Goal: Use online tool/utility: Utilize a website feature to perform a specific function

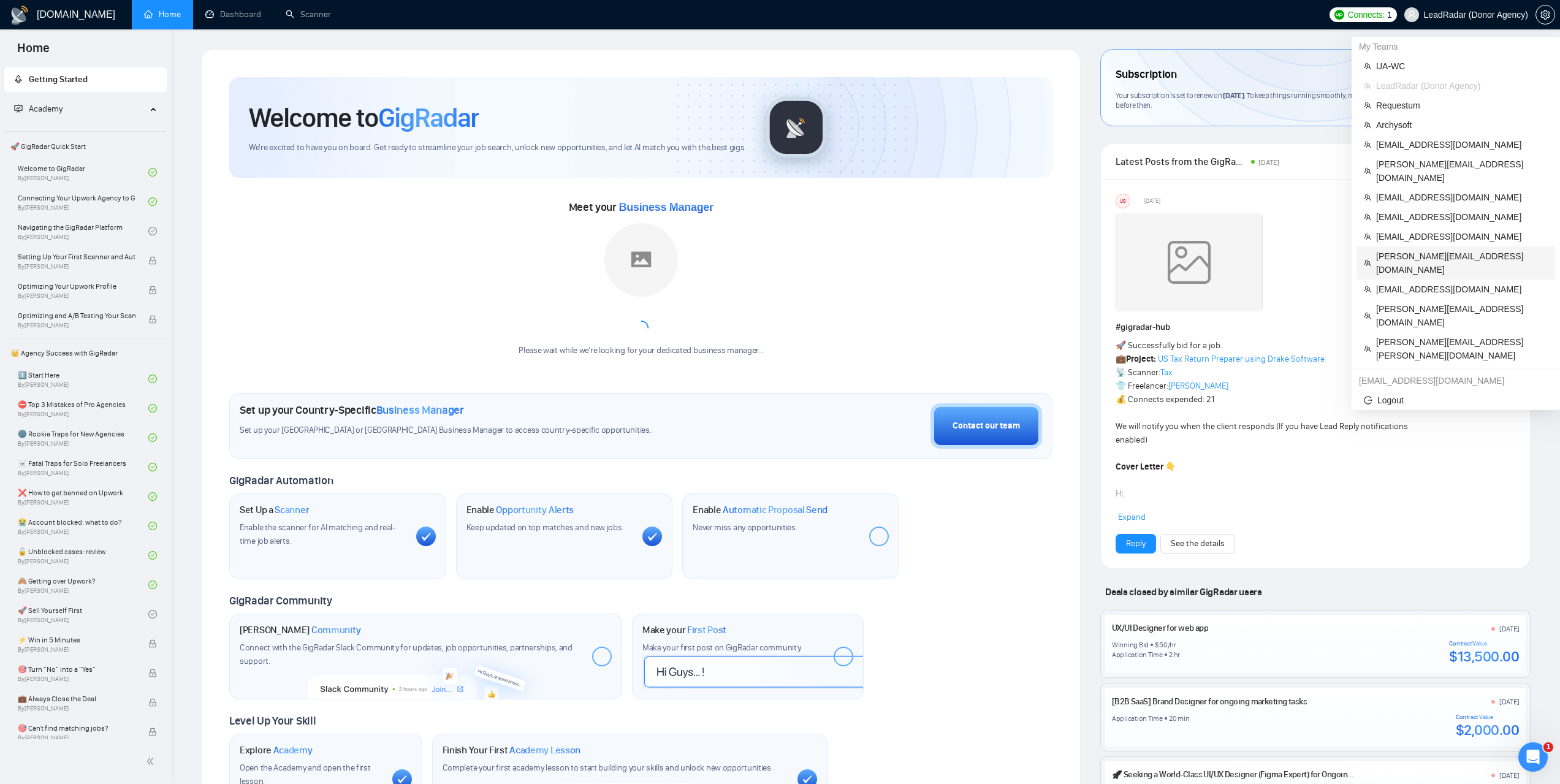
drag, startPoint x: 1410, startPoint y: 242, endPoint x: 1384, endPoint y: 247, distance: 26.5
click at [1410, 249] on span "[PERSON_NAME][EMAIL_ADDRESS][DOMAIN_NAME]" at bounding box center [1462, 262] width 172 height 27
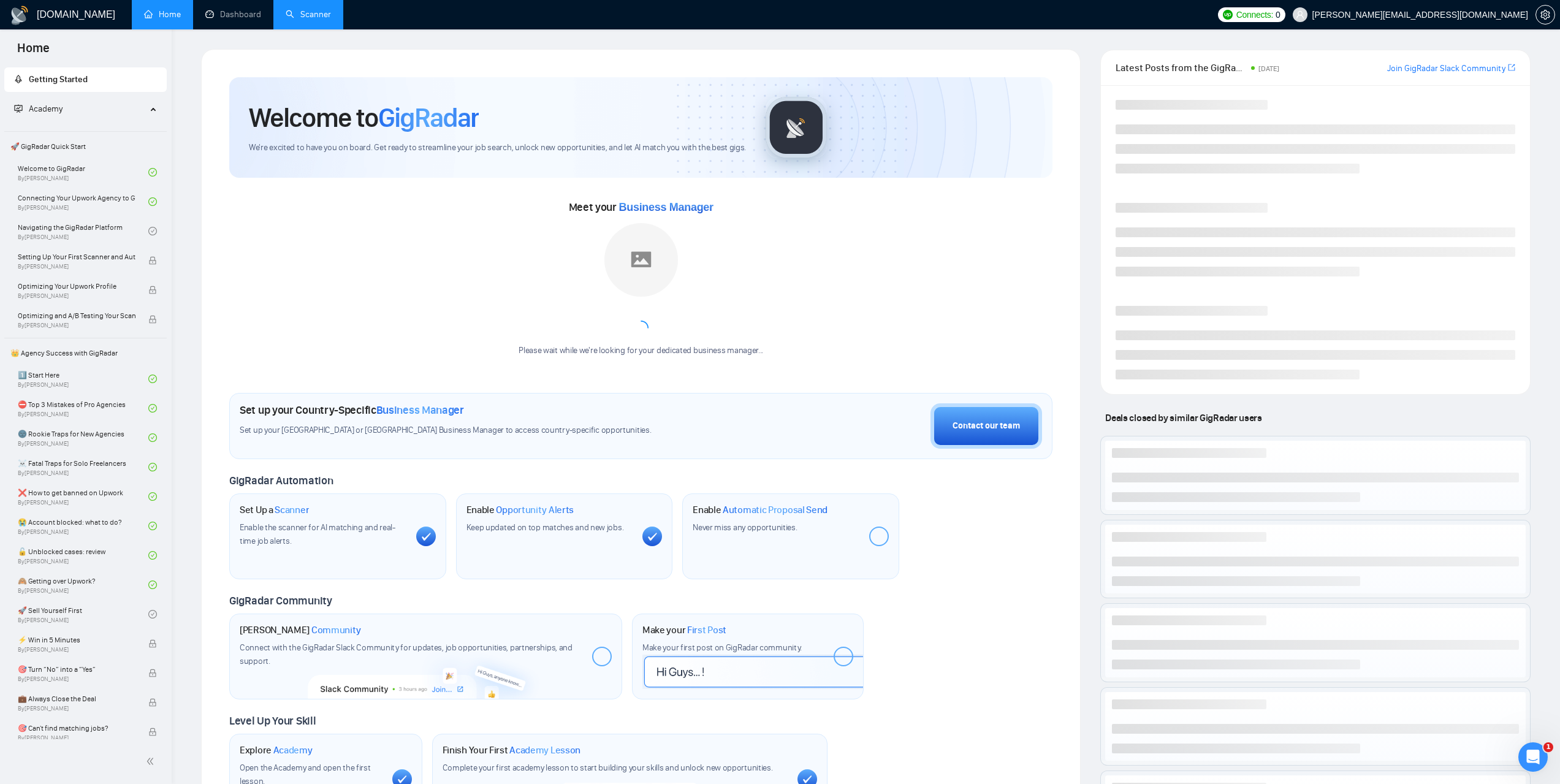
click at [323, 10] on link "Scanner" at bounding box center [308, 14] width 46 height 11
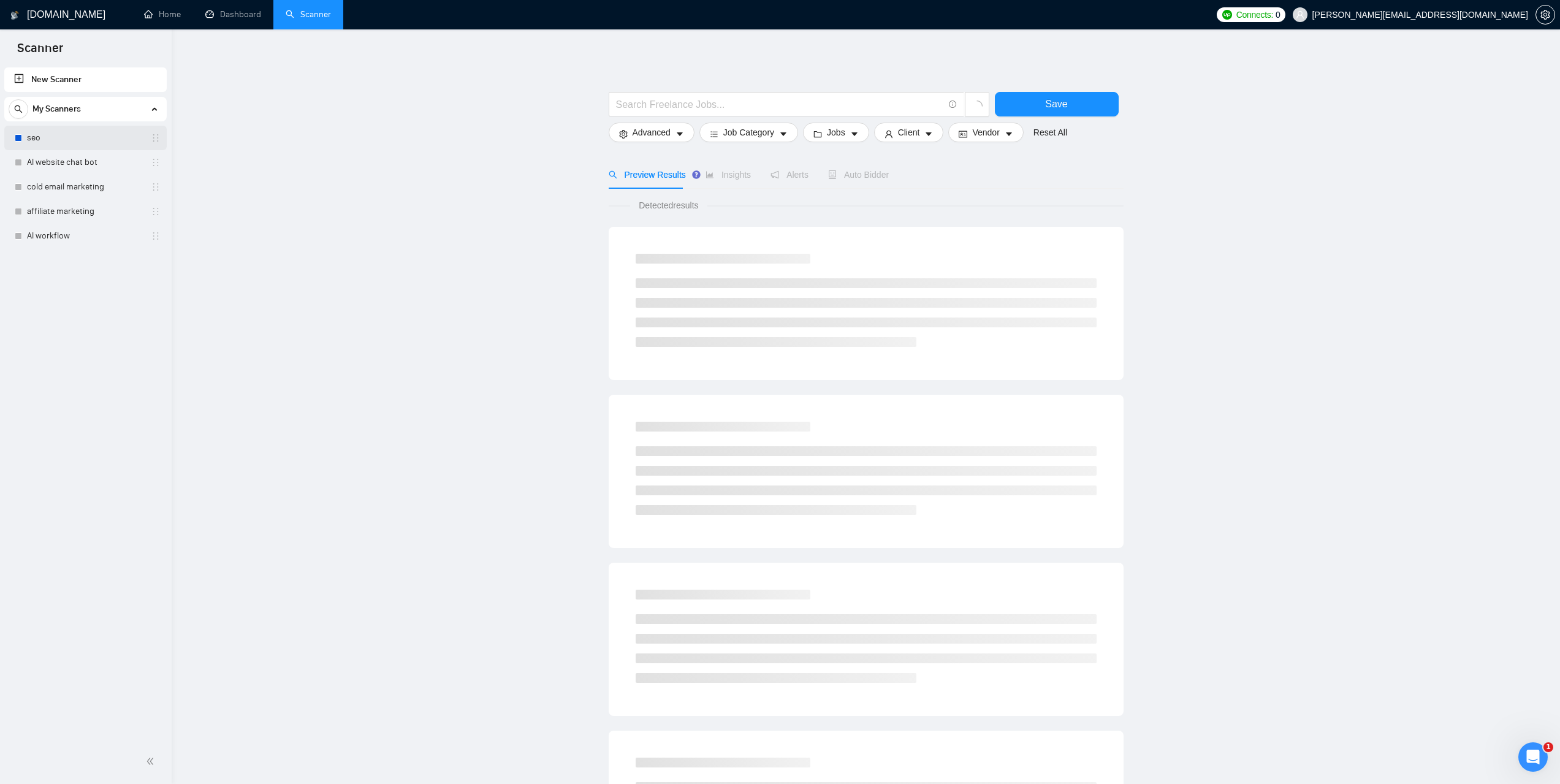
click at [59, 129] on link "seo" at bounding box center [85, 137] width 116 height 24
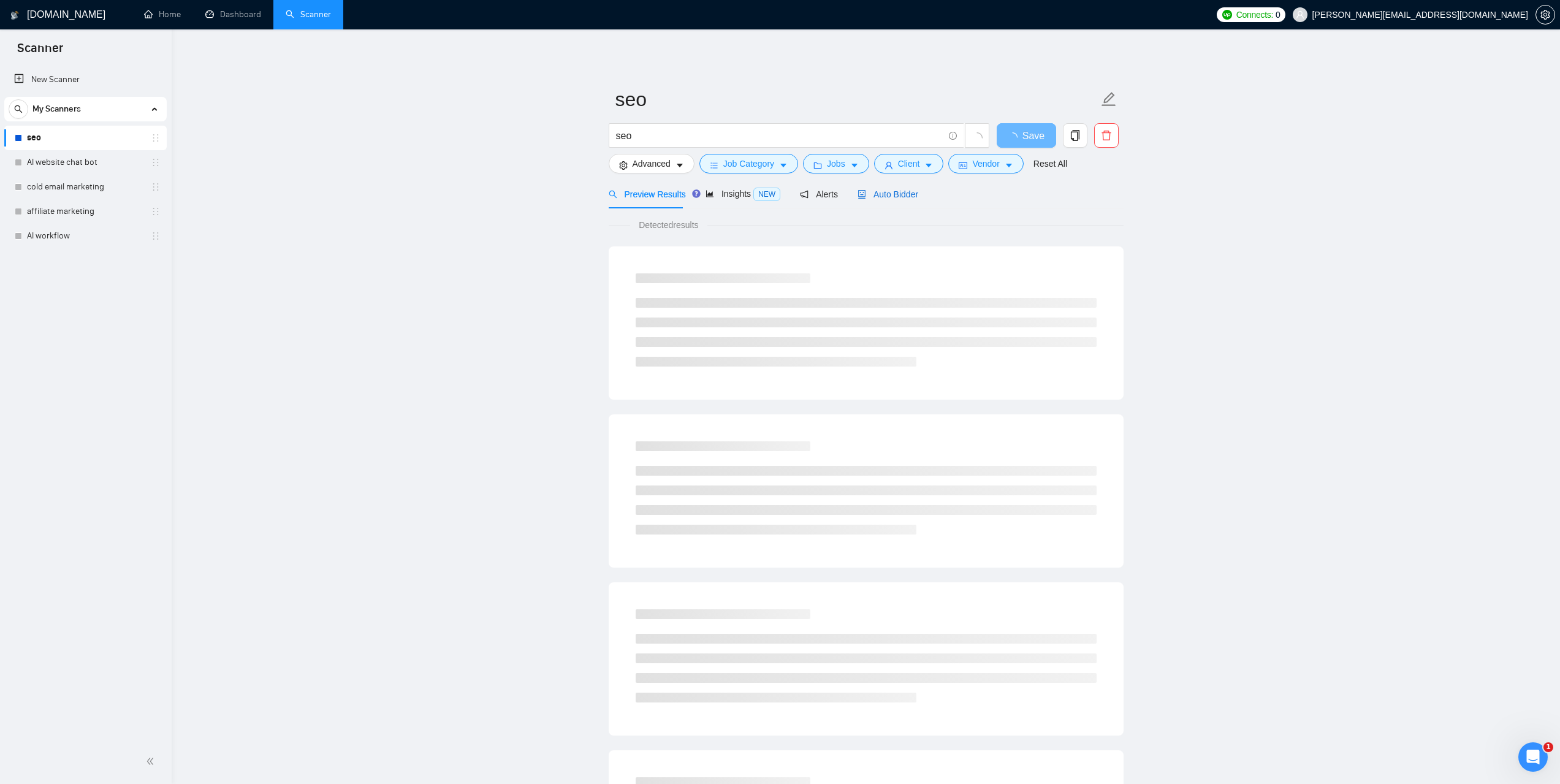
click at [897, 190] on span "Auto Bidder" at bounding box center [888, 194] width 61 height 10
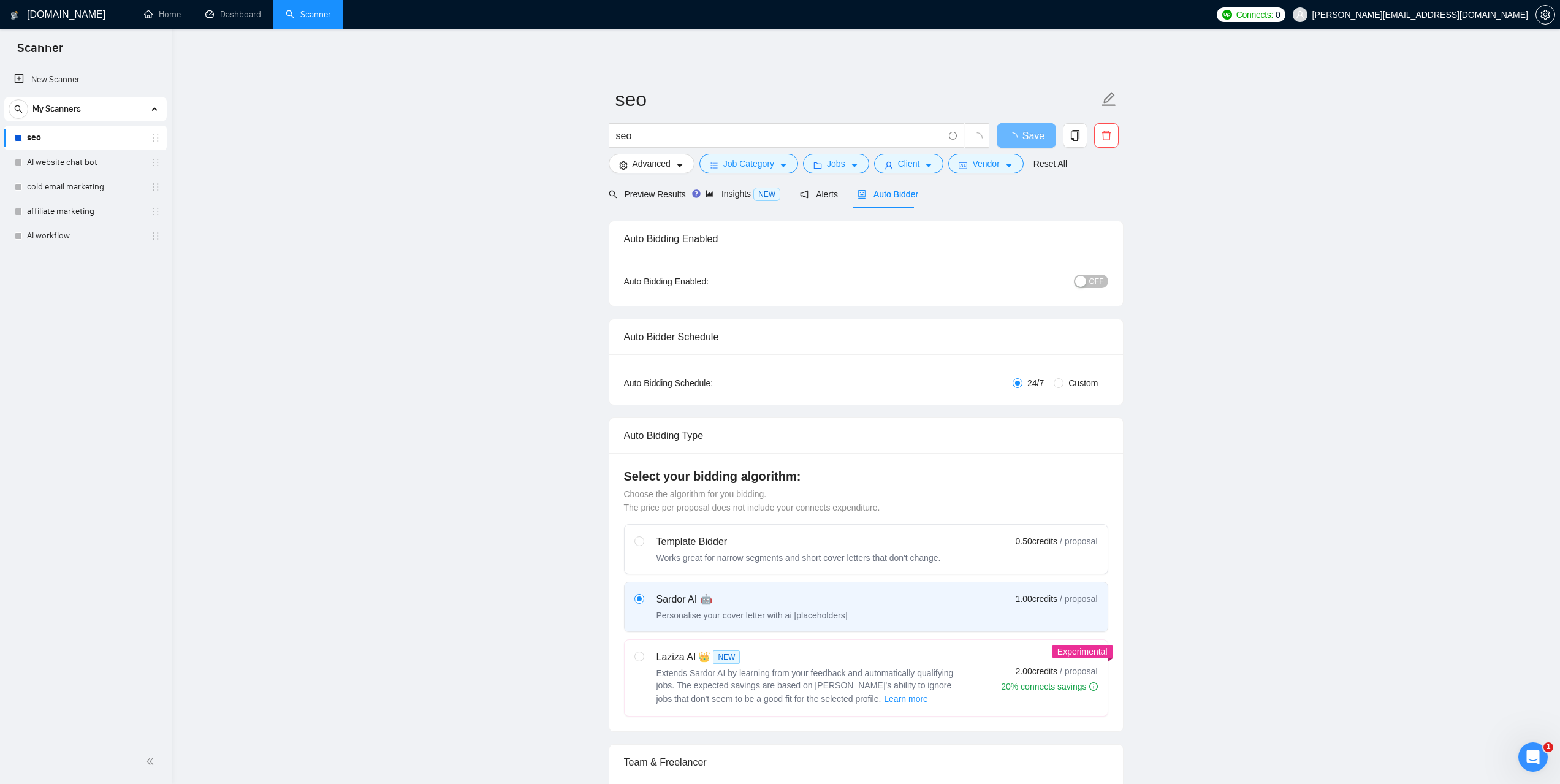
checkbox input "true"
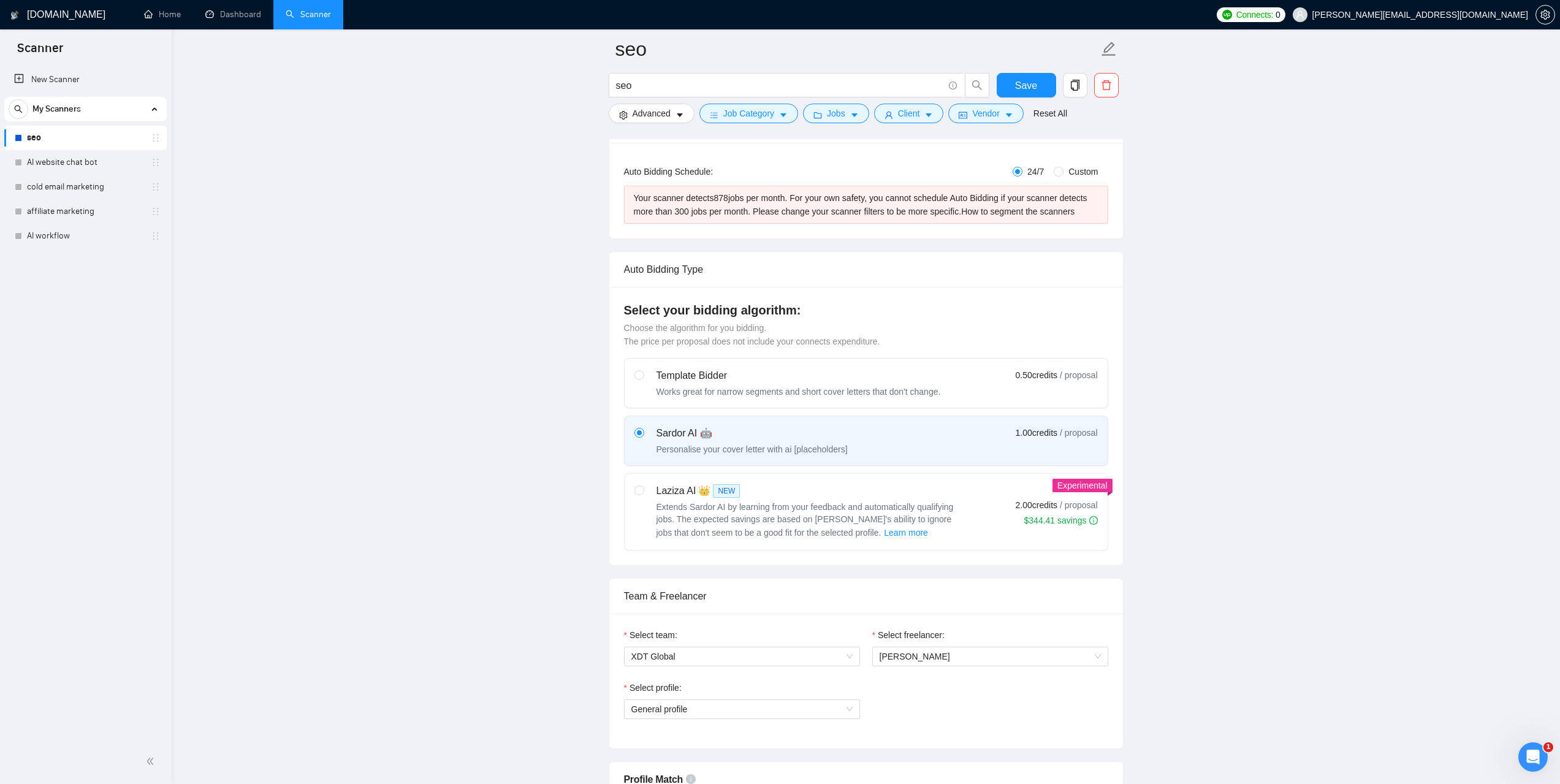
scroll to position [368, 0]
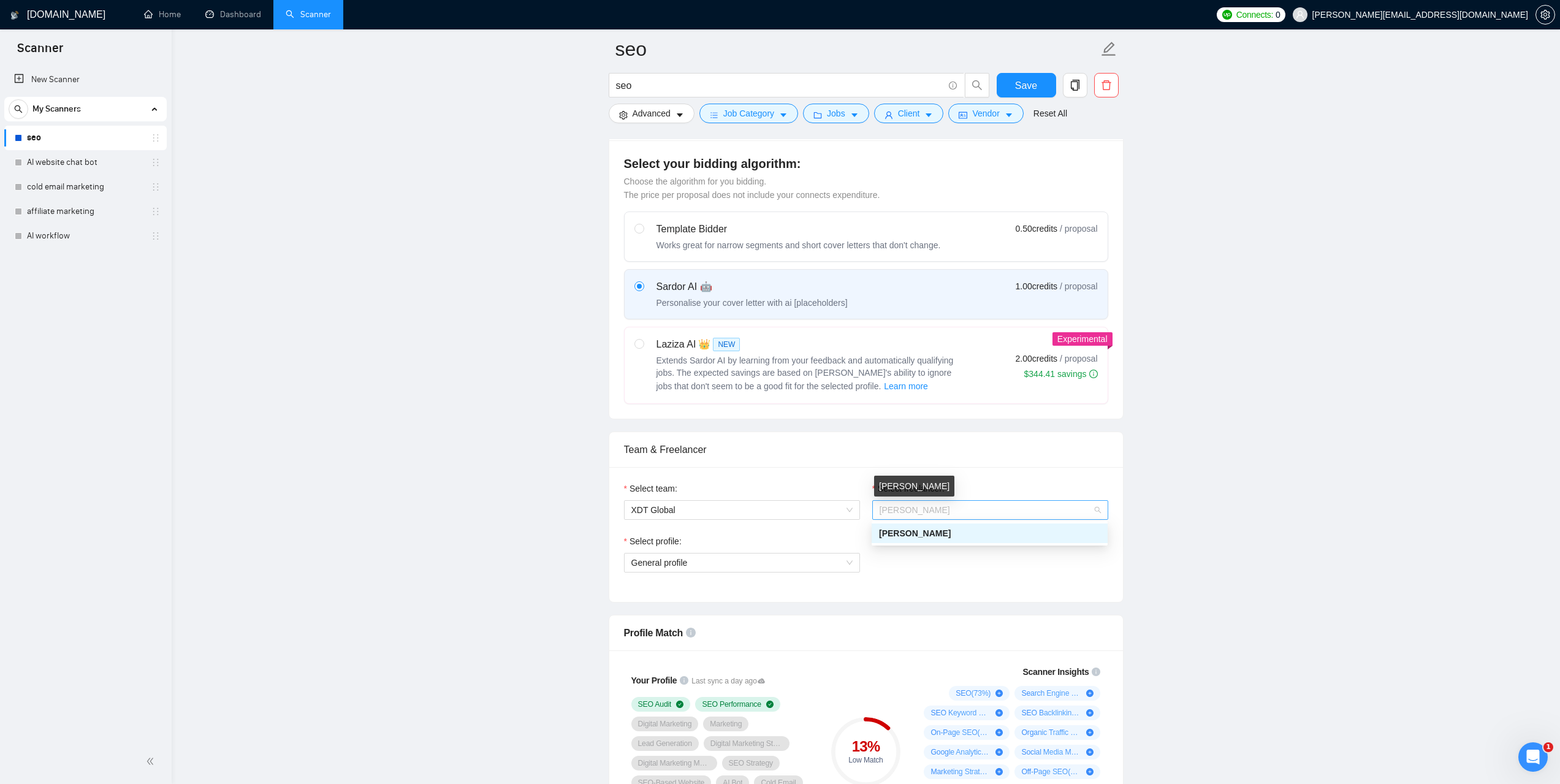
drag, startPoint x: 906, startPoint y: 507, endPoint x: 885, endPoint y: 507, distance: 21.0
click at [885, 507] on span "[PERSON_NAME]" at bounding box center [915, 510] width 71 height 10
click at [234, 9] on link "Dashboard" at bounding box center [233, 14] width 56 height 11
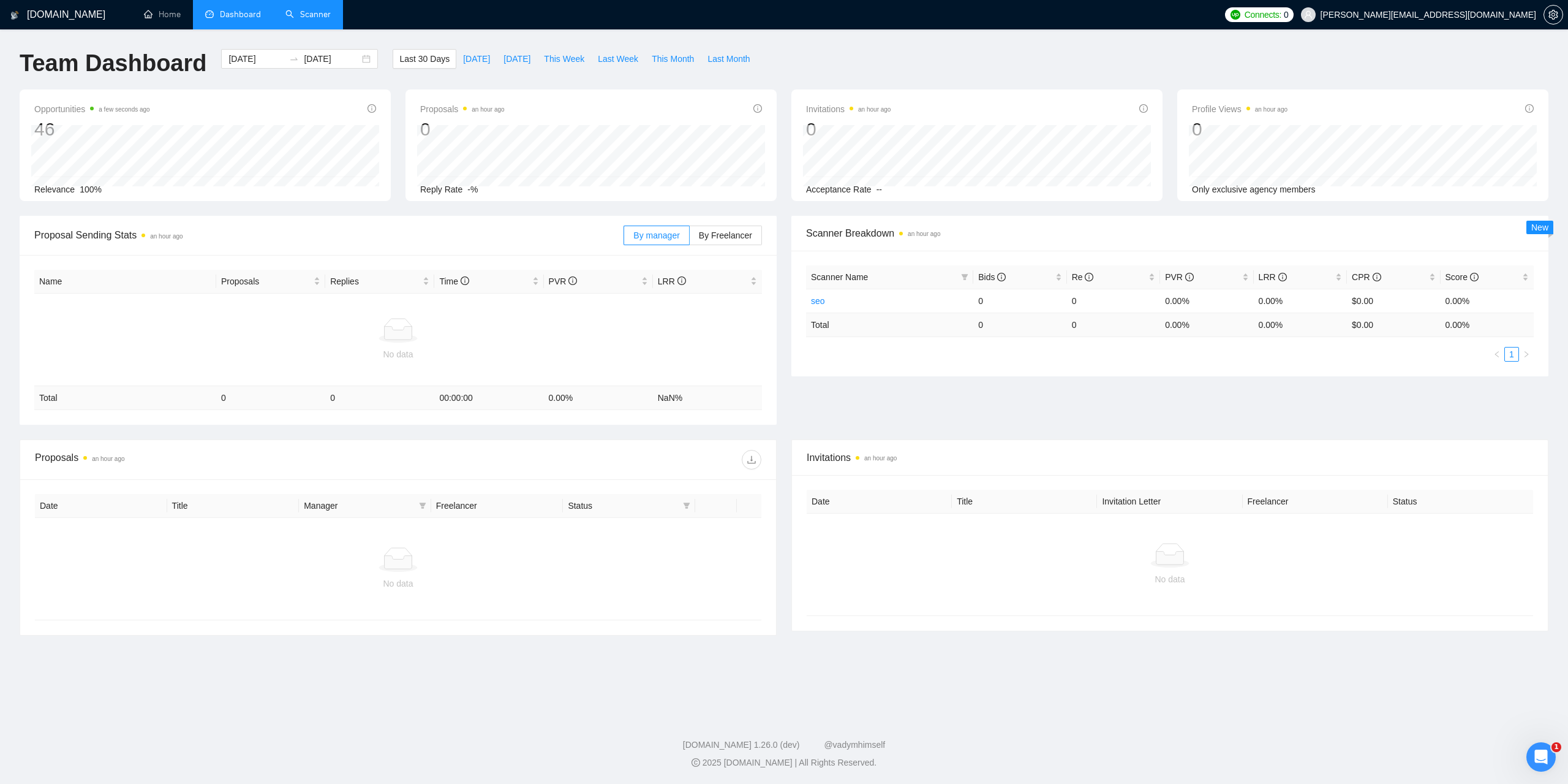
click at [309, 9] on link "Scanner" at bounding box center [308, 14] width 46 height 11
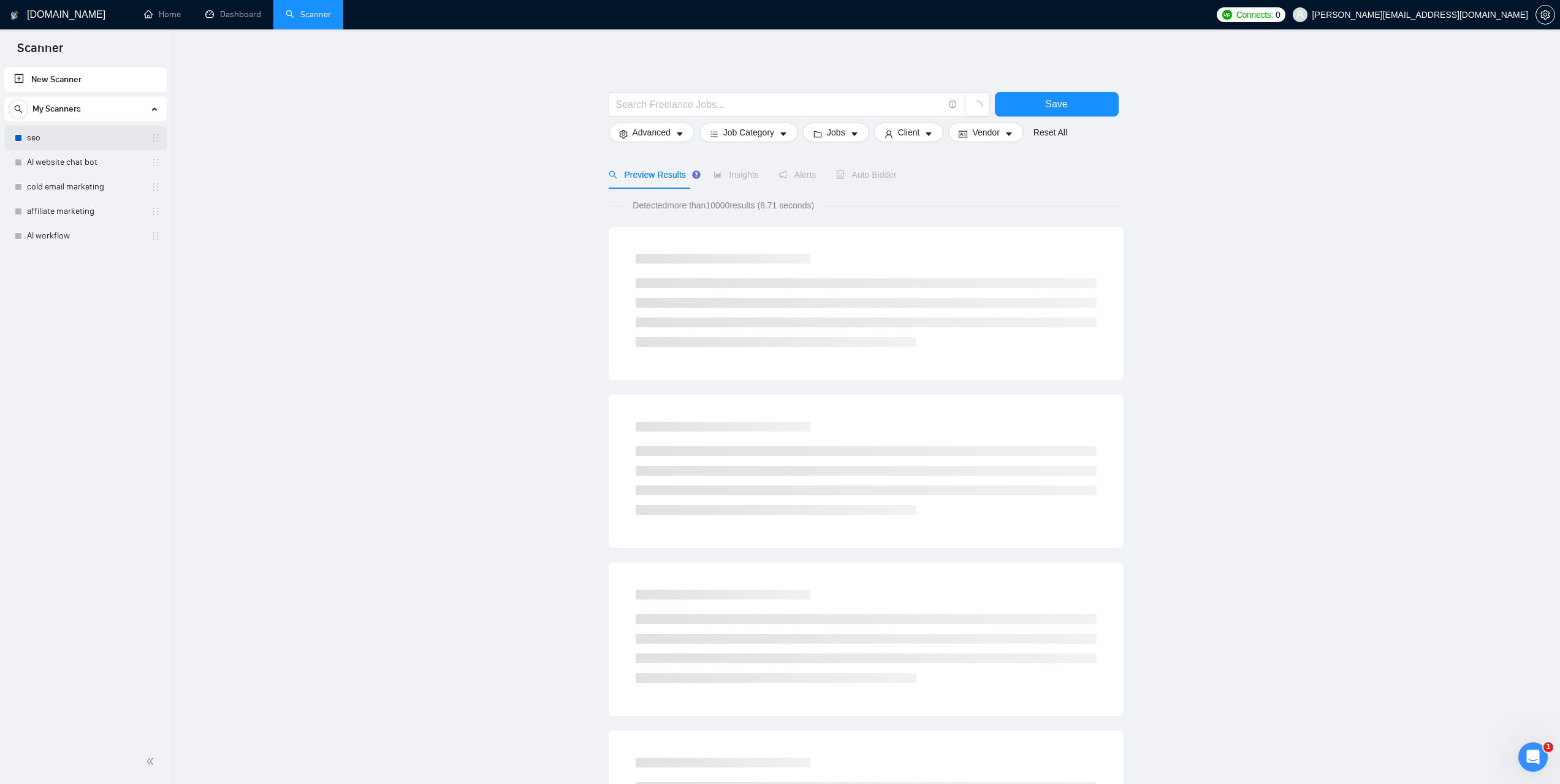
click at [58, 138] on link "seo" at bounding box center [85, 137] width 116 height 24
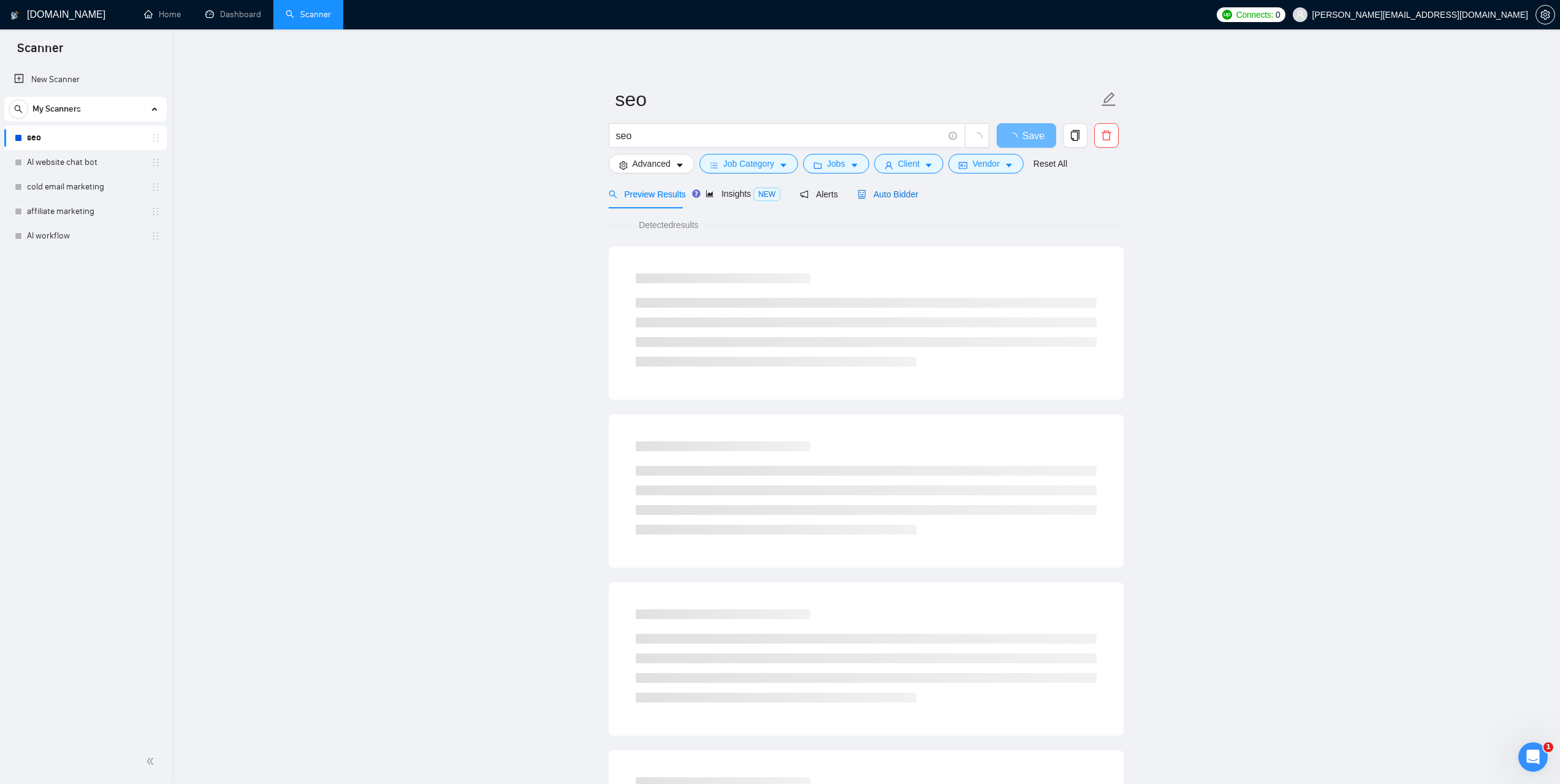
click at [876, 198] on span "Auto Bidder" at bounding box center [888, 194] width 61 height 10
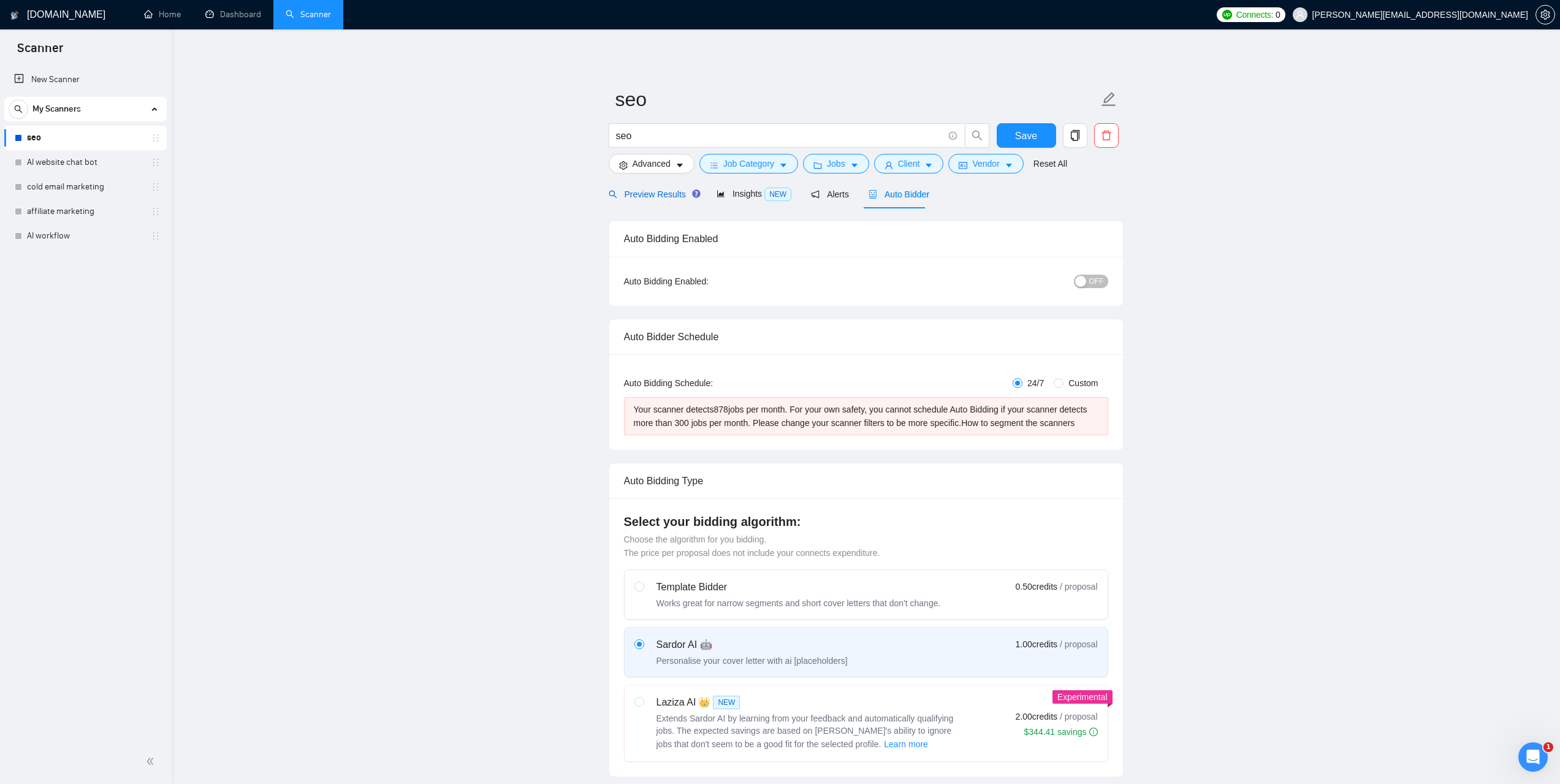
click at [662, 197] on span "Preview Results" at bounding box center [652, 194] width 88 height 10
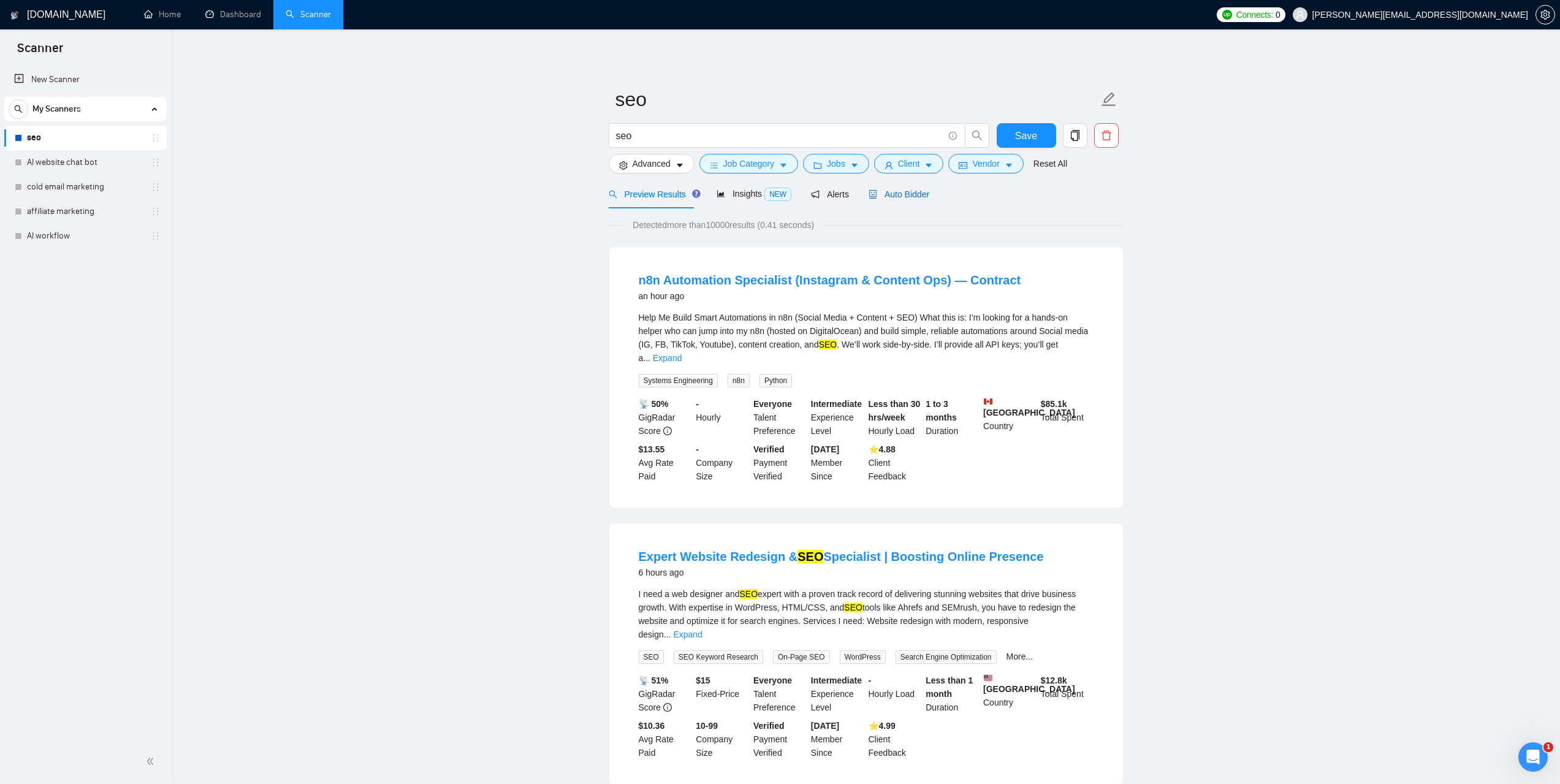
click at [924, 192] on span "Auto Bidder" at bounding box center [899, 194] width 61 height 10
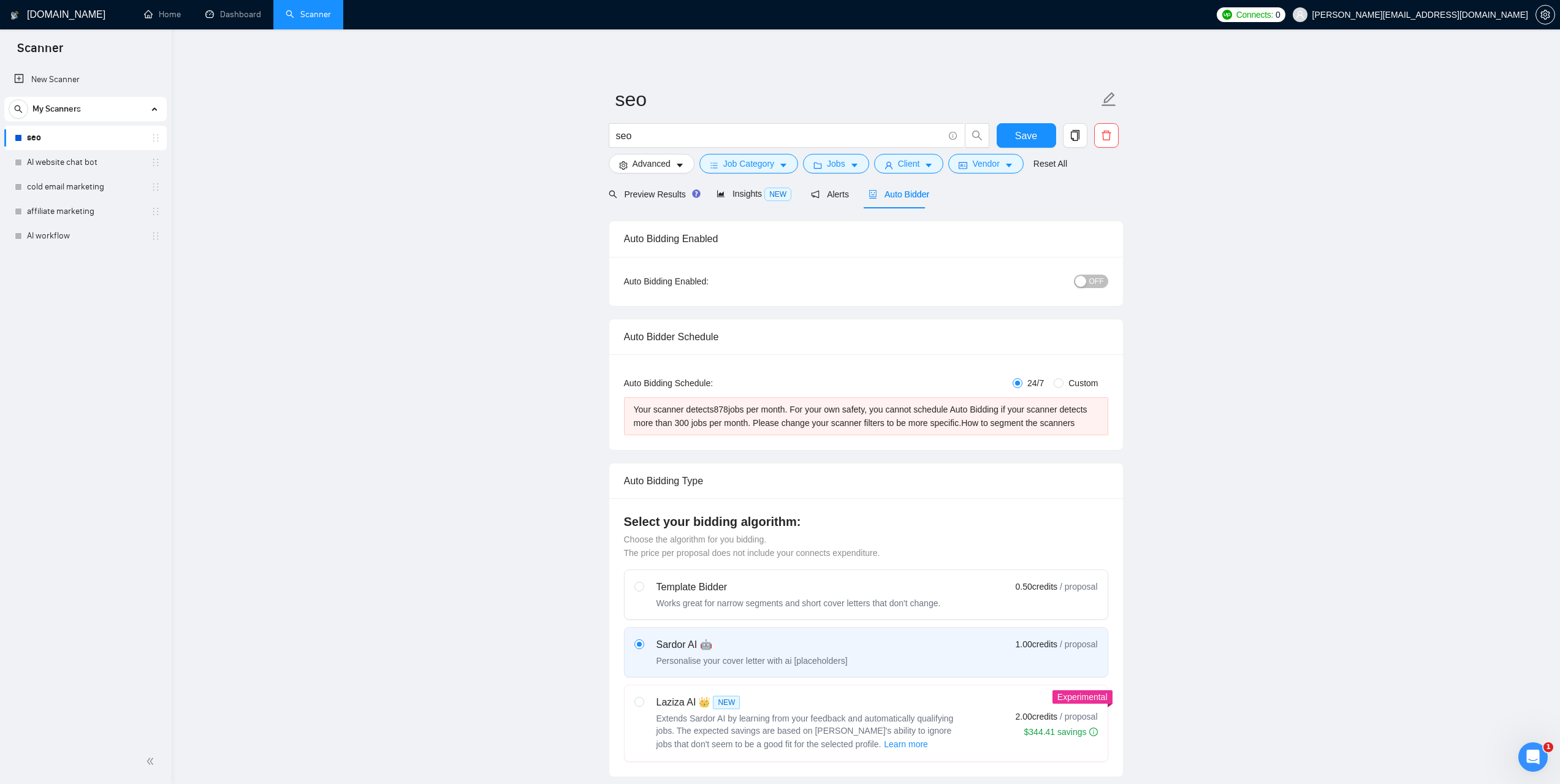
checkbox input "true"
drag, startPoint x: 931, startPoint y: 192, endPoint x: 881, endPoint y: 192, distance: 50.0
click at [881, 192] on div "Preview Results Insights NEW Alerts Auto Bidder" at bounding box center [866, 194] width 515 height 29
